Goal: Transaction & Acquisition: Purchase product/service

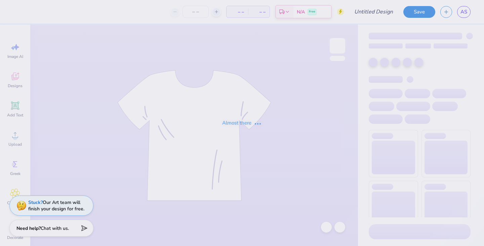
type input "ZBT Frat House proof"
type input "36"
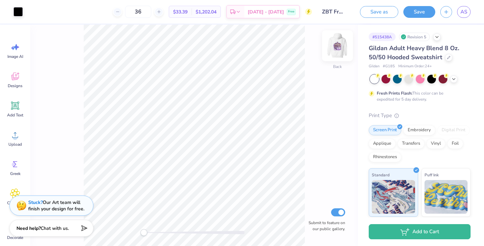
click at [335, 45] on img at bounding box center [337, 45] width 27 height 27
click at [341, 46] on img at bounding box center [337, 45] width 27 height 27
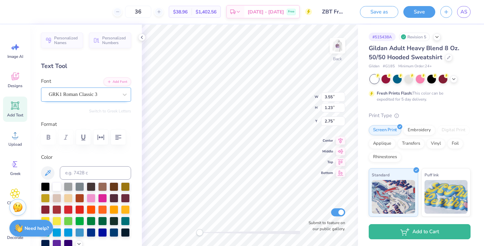
click at [98, 96] on div "GRK1 Roman Classic 3" at bounding box center [83, 94] width 71 height 10
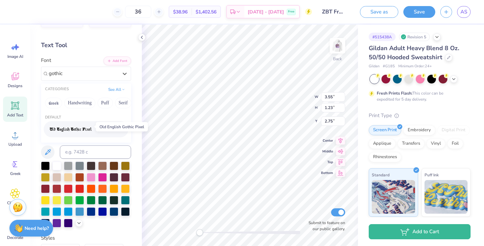
scroll to position [26, 0]
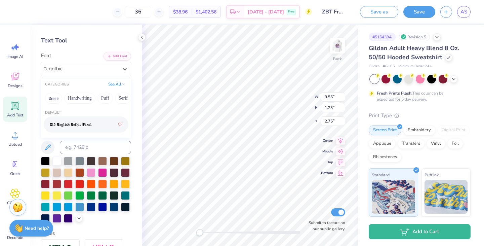
click at [109, 83] on button "See All" at bounding box center [116, 84] width 21 height 7
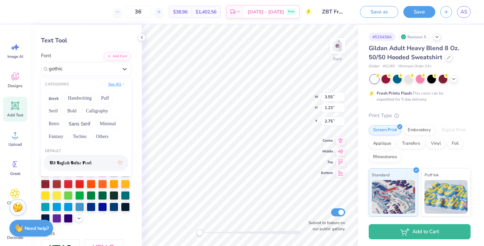
click at [109, 83] on button "See All" at bounding box center [116, 84] width 21 height 7
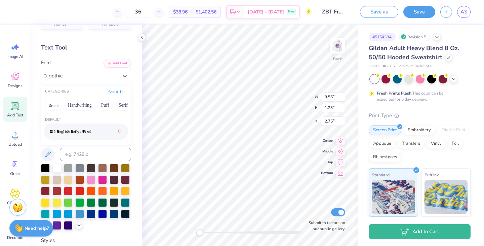
scroll to position [12, 0]
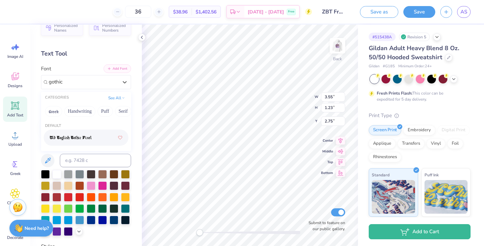
type input "gothic"
click at [114, 65] on button "Add Font" at bounding box center [118, 68] width 28 height 9
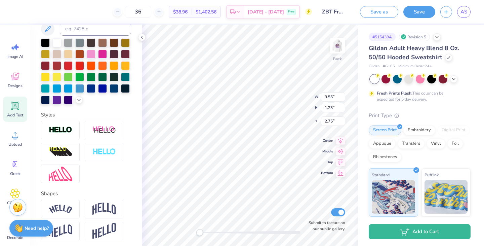
scroll to position [183, 0]
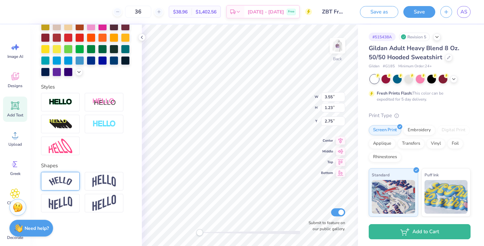
click at [70, 179] on img at bounding box center [61, 180] width 24 height 9
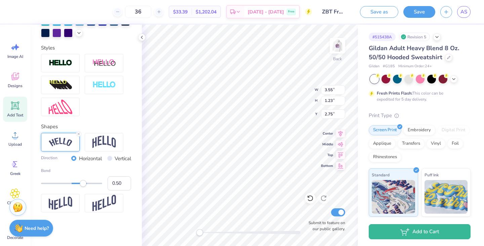
scroll to position [213, 0]
click at [105, 148] on img at bounding box center [104, 141] width 24 height 13
click at [107, 161] on input "Vertical" at bounding box center [109, 158] width 5 height 5
radio input "true"
click at [71, 161] on input "Horizontal" at bounding box center [73, 158] width 5 height 5
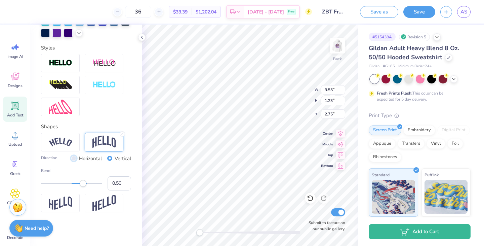
radio input "true"
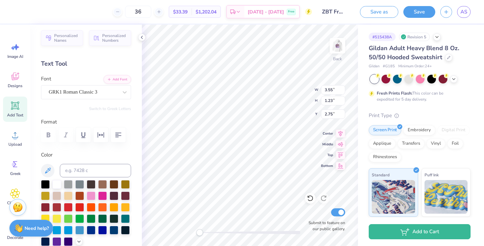
scroll to position [2, 0]
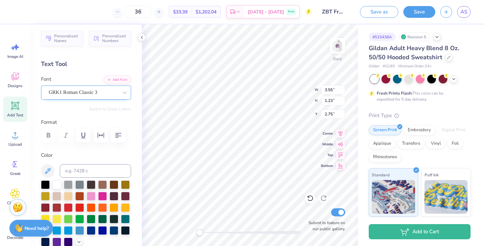
click at [109, 93] on div "GRK1 Roman Classic 3" at bounding box center [83, 92] width 71 height 10
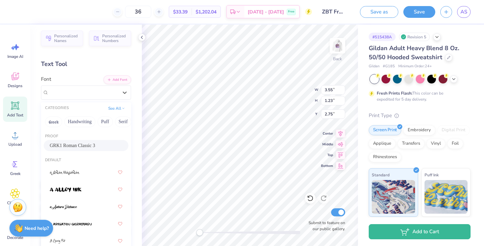
drag, startPoint x: 94, startPoint y: 120, endPoint x: 61, endPoint y: 127, distance: 33.5
click at [61, 127] on div "Greek Handwriting Puff Serif Bold Calligraphy Retro Sans Serif Minimal Fantasy …" at bounding box center [86, 121] width 90 height 15
click at [79, 125] on button "Handwriting" at bounding box center [79, 121] width 31 height 11
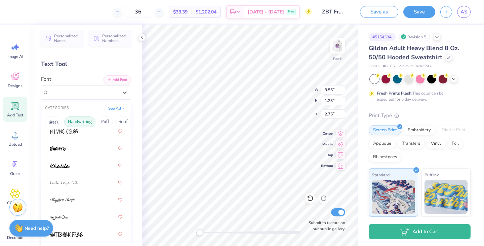
scroll to position [171, 0]
click at [57, 121] on button "Greek" at bounding box center [53, 121] width 17 height 11
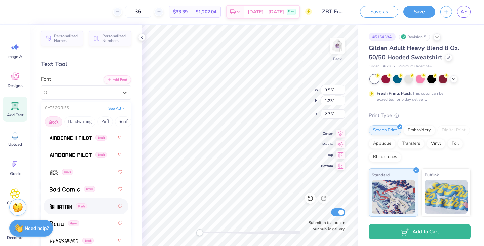
scroll to position [0, 0]
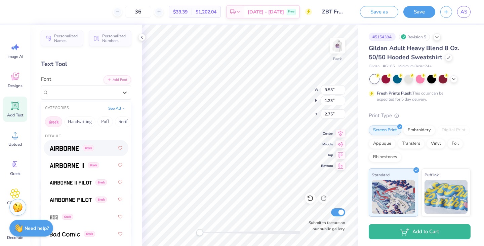
click at [71, 152] on div "Greek" at bounding box center [86, 148] width 73 height 12
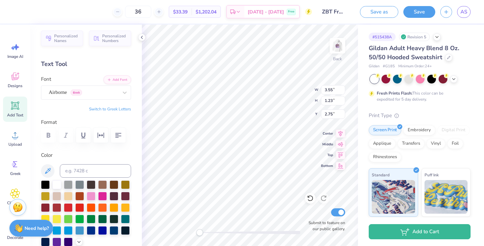
click at [111, 108] on button "Switch to Greek Letters" at bounding box center [110, 108] width 42 height 5
click at [111, 108] on button "Switch to Normal Letters" at bounding box center [108, 108] width 45 height 5
click at [111, 108] on button "Switch to Greek Letters" at bounding box center [110, 108] width 42 height 5
click at [109, 87] on div "Airborne Greek" at bounding box center [83, 92] width 71 height 10
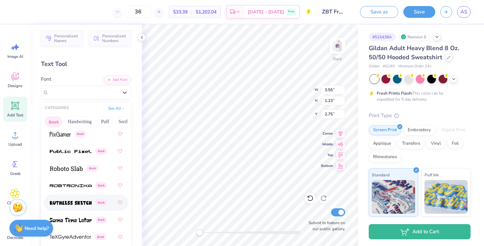
scroll to position [580, 0]
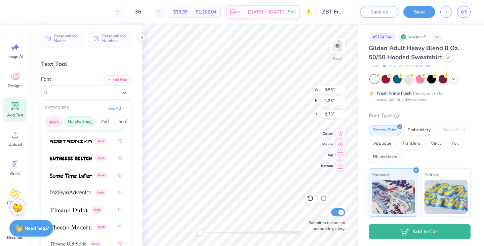
click at [90, 119] on button "Handwriting" at bounding box center [79, 121] width 31 height 11
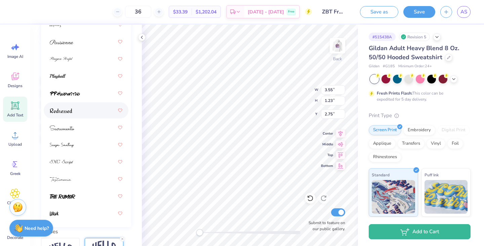
scroll to position [101, 0]
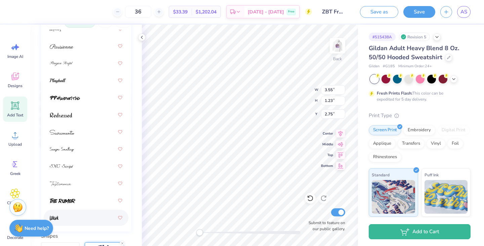
click at [72, 216] on div at bounding box center [86, 217] width 73 height 12
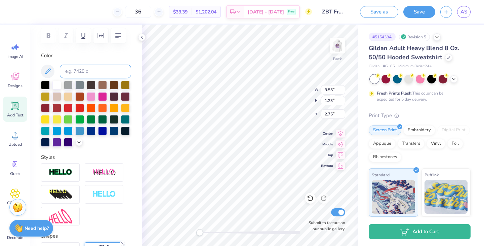
scroll to position [0, 0]
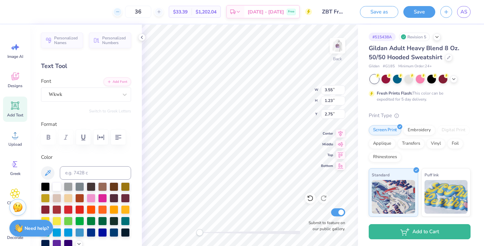
click at [120, 11] on icon at bounding box center [117, 11] width 5 height 5
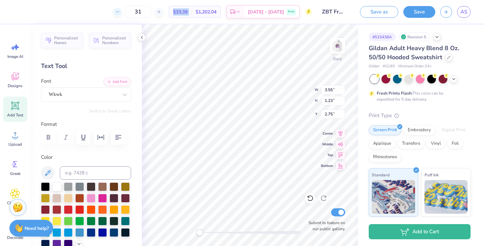
click at [120, 11] on icon at bounding box center [117, 11] width 5 height 5
click at [125, 11] on div "29 $33.39 Per Item $1,202.04 Total Est. Delivery [DATE] - [DATE] Free" at bounding box center [164, 12] width 293 height 24
click at [161, 12] on icon at bounding box center [159, 11] width 5 height 5
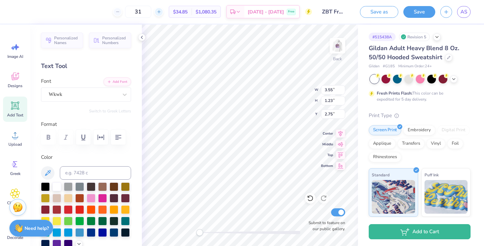
click at [161, 12] on icon at bounding box center [159, 11] width 5 height 5
type input "35"
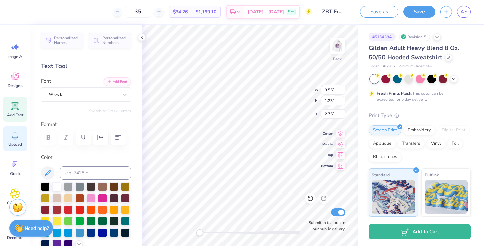
click at [22, 133] on div "Upload" at bounding box center [15, 138] width 24 height 25
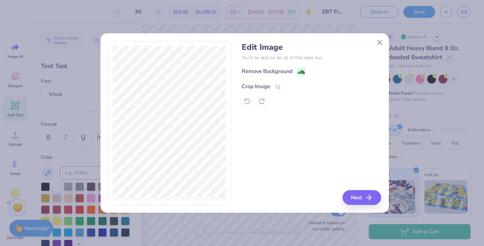
click at [273, 86] on div "Crop Image" at bounding box center [261, 86] width 39 height 8
click at [287, 85] on icon at bounding box center [289, 86] width 4 height 4
click at [286, 72] on div "Remove Background" at bounding box center [267, 72] width 51 height 8
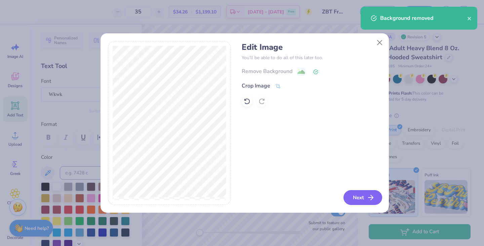
click at [364, 196] on button "Next" at bounding box center [362, 197] width 39 height 15
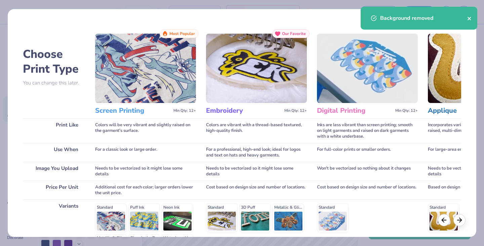
click at [471, 17] on icon "close" at bounding box center [469, 18] width 5 height 5
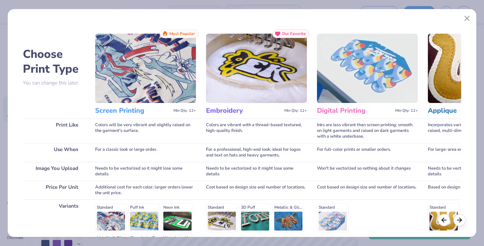
click at [144, 83] on img at bounding box center [145, 68] width 101 height 69
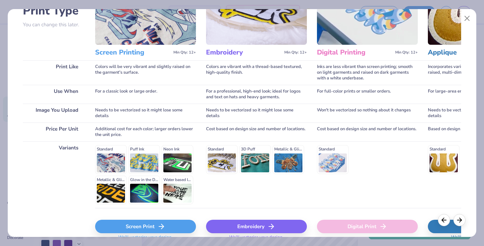
scroll to position [62, 0]
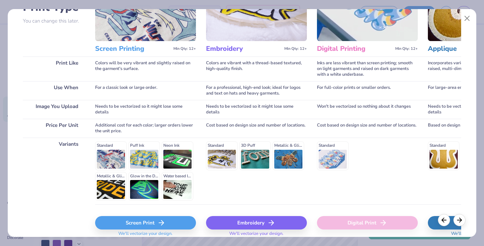
click at [158, 222] on icon at bounding box center [161, 222] width 8 height 8
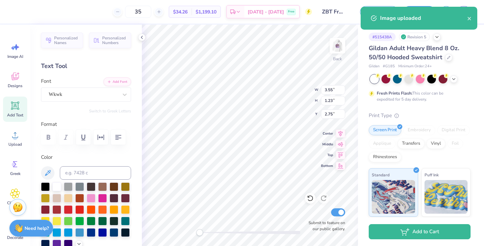
type input "15.00"
type input "6.87"
type input "3.81"
type input "1.71"
type input "1.51"
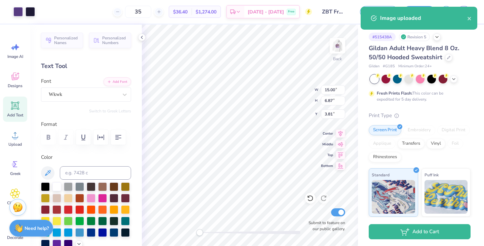
type input "2.61"
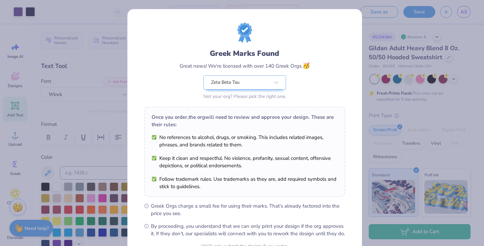
click at [263, 118] on div "Once you order, the org will need to review and approve your design. These are …" at bounding box center [244, 152] width 201 height 90
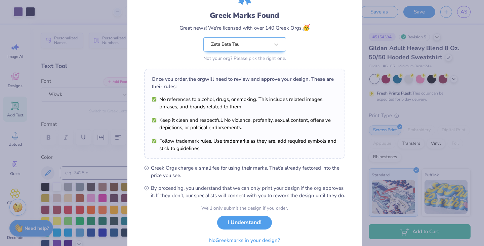
scroll to position [69, 0]
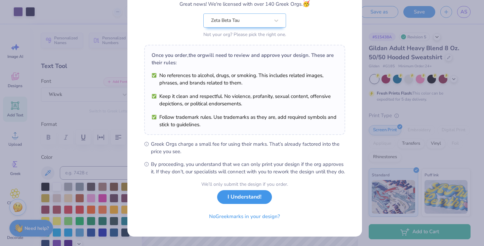
click at [248, 198] on button "I Understand!" at bounding box center [244, 197] width 55 height 14
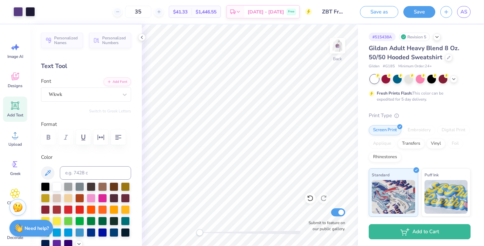
scroll to position [0, 0]
click at [283, 97] on div "Back W 15.00 H 6.87 Y 3.81 Center Middle Top Bottom Submit to feature on our pu…" at bounding box center [250, 135] width 216 height 221
click at [312, 197] on icon at bounding box center [310, 198] width 7 height 7
click at [322, 197] on icon at bounding box center [324, 198] width 6 height 6
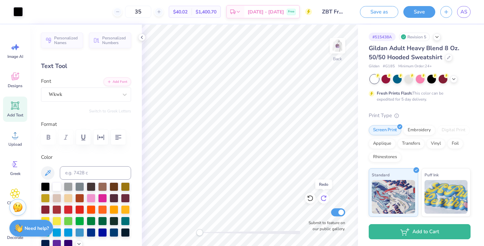
click at [322, 197] on icon at bounding box center [324, 198] width 6 height 6
click at [308, 197] on icon at bounding box center [308, 196] width 1 height 1
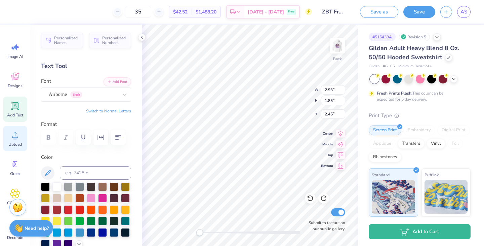
click at [15, 134] on icon at bounding box center [15, 135] width 10 height 10
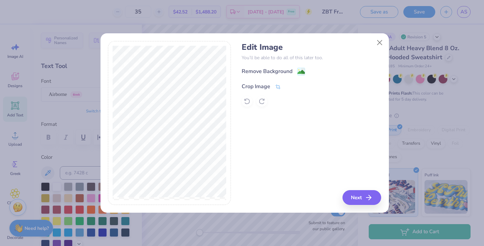
click at [276, 89] on icon at bounding box center [278, 87] width 6 height 6
click at [361, 200] on div "Edit Image You’ll be able to do all of this later too. Remove Background Crop I…" at bounding box center [311, 123] width 139 height 164
click at [287, 85] on icon at bounding box center [289, 86] width 4 height 4
click at [359, 194] on button "Next" at bounding box center [362, 197] width 39 height 15
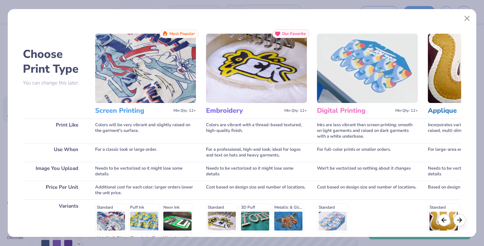
click at [115, 208] on div "Standard Puff Ink Neon Ink Metallic & Glitter Ink Glow in the Dark Ink Water ba…" at bounding box center [145, 232] width 101 height 59
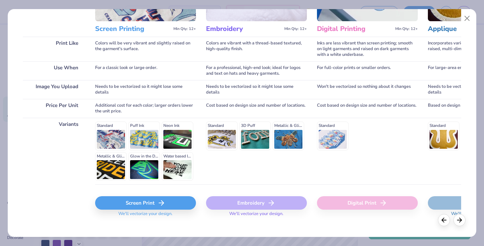
scroll to position [89, 0]
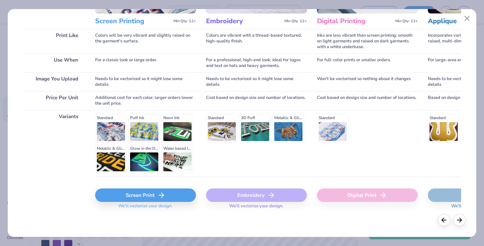
click at [145, 195] on div "Screen Print" at bounding box center [145, 194] width 101 height 13
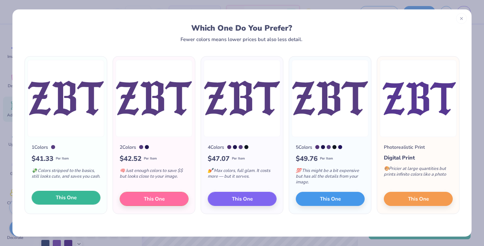
click at [75, 193] on button "This One" at bounding box center [66, 198] width 69 height 14
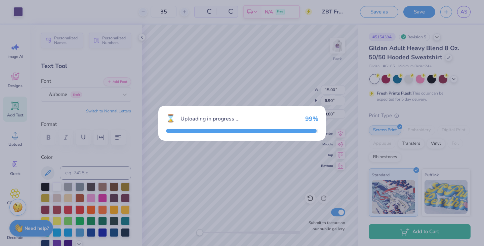
type input "15.00"
type input "6.90"
type input "3.80"
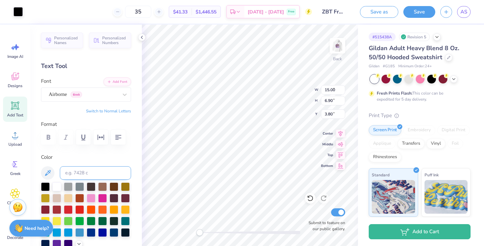
type input "2.93"
type input "1.85"
type input "2.45"
click at [337, 45] on img at bounding box center [337, 45] width 27 height 27
click at [333, 47] on img at bounding box center [337, 45] width 27 height 27
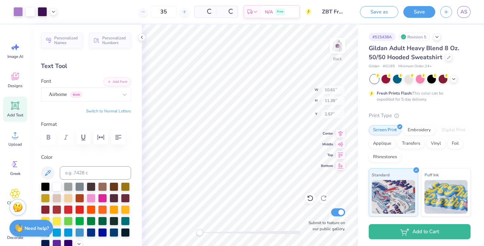
type input "10.61"
type input "11.39"
type input "2.57"
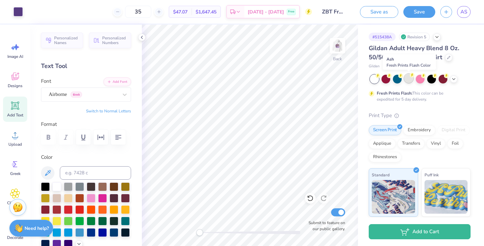
click at [410, 78] on div at bounding box center [408, 78] width 9 height 9
click at [338, 47] on img at bounding box center [337, 45] width 27 height 27
click at [338, 47] on img at bounding box center [337, 45] width 13 height 13
click at [454, 79] on icon at bounding box center [453, 78] width 5 height 5
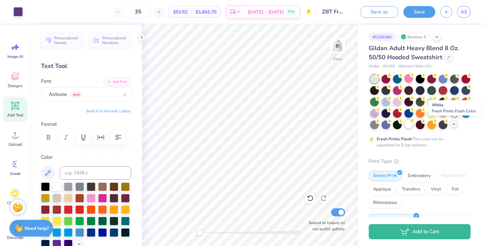
click at [413, 123] on div at bounding box center [408, 124] width 9 height 9
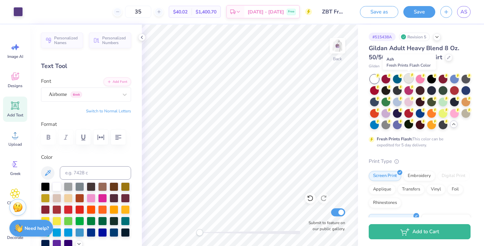
click at [410, 77] on div at bounding box center [408, 78] width 9 height 9
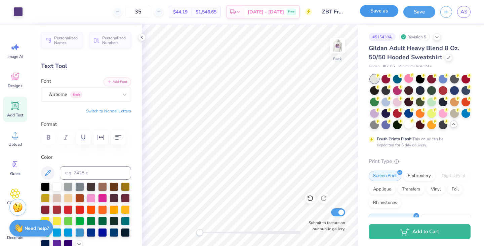
click at [380, 12] on button "Save as" at bounding box center [379, 11] width 38 height 12
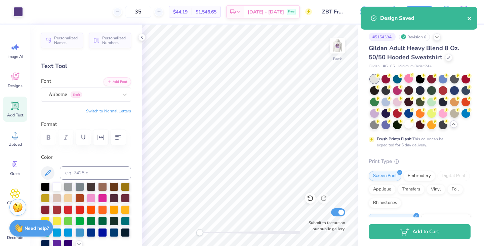
click at [470, 18] on icon "close" at bounding box center [469, 18] width 5 height 5
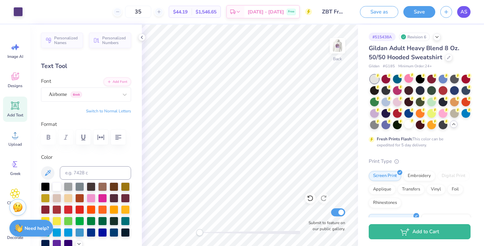
click at [466, 13] on span "AS" at bounding box center [463, 12] width 7 height 8
